Goal: Transaction & Acquisition: Purchase product/service

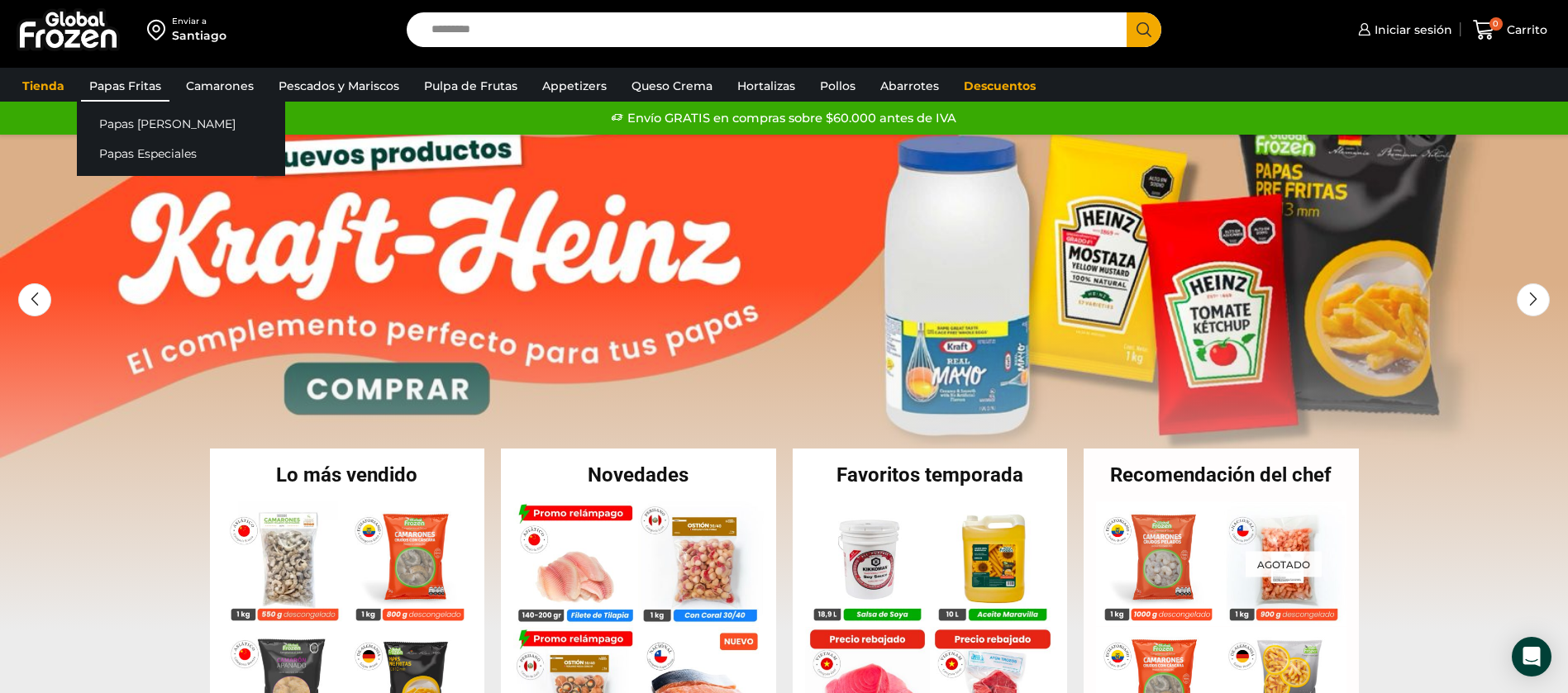
click at [102, 86] on link "Papas Fritas" at bounding box center [125, 86] width 88 height 31
click at [125, 126] on link "Papas [PERSON_NAME]" at bounding box center [180, 123] width 208 height 31
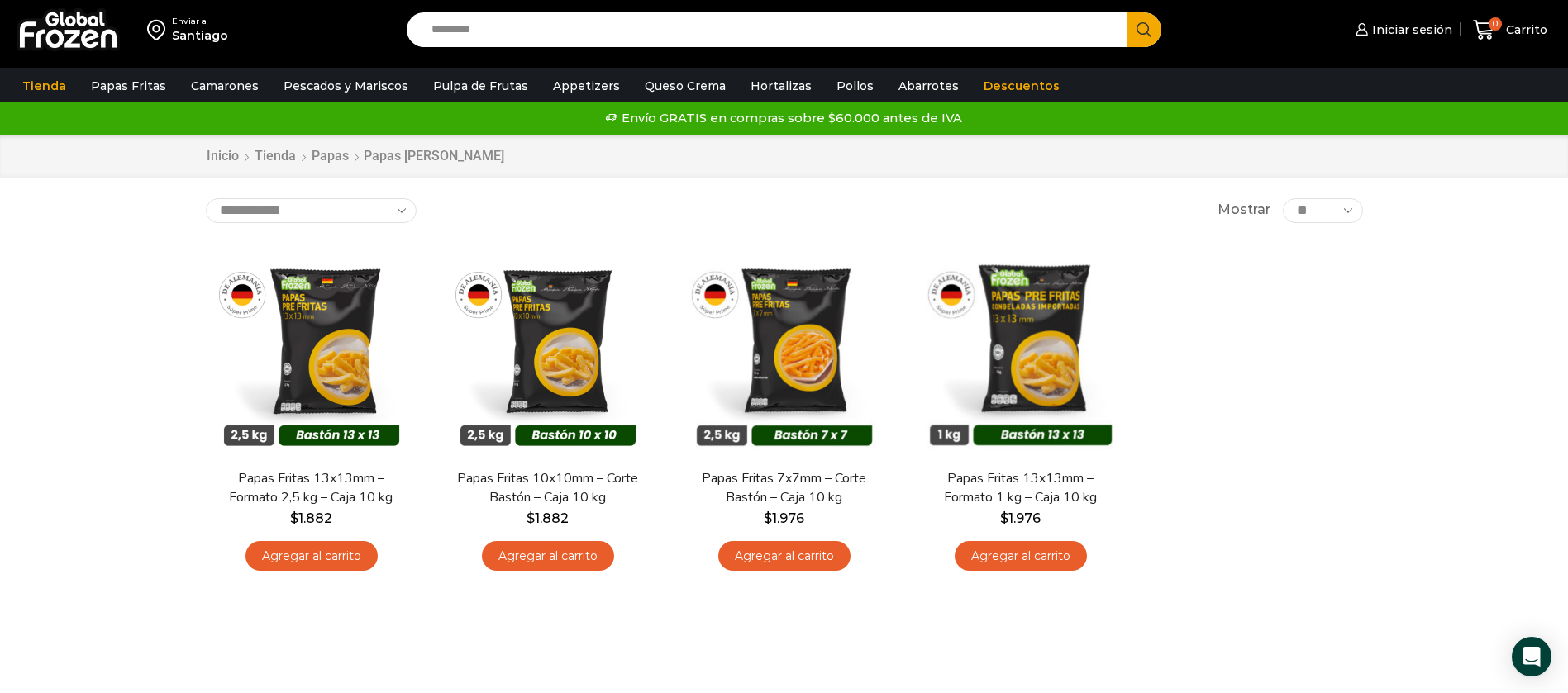
drag, startPoint x: 1350, startPoint y: 300, endPoint x: 1353, endPoint y: 291, distance: 9.5
click at [1350, 299] on div "En stock Vista Rápida Papas Fritas 13x13mm – Formato 2,5 kg – Caja 10 kg $ 1.88…" at bounding box center [784, 413] width 1182 height 361
click at [1491, 471] on div "Enviar a Santiago Search input Search Iniciar sesión" at bounding box center [784, 365] width 1568 height 731
